Goal: Information Seeking & Learning: Check status

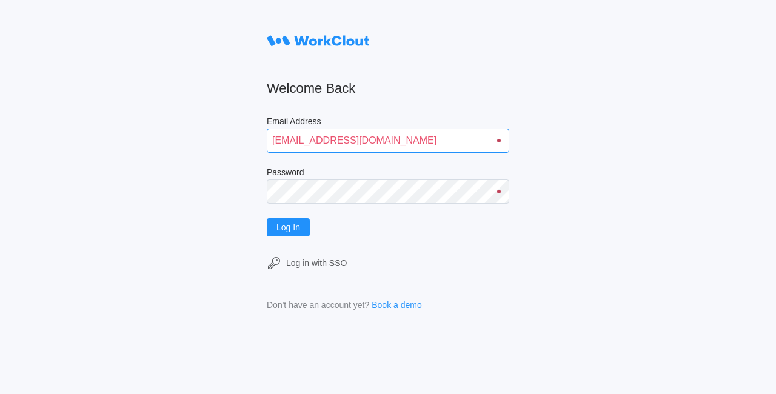
type input "quadristi@simcona.com"
